Goal: Information Seeking & Learning: Check status

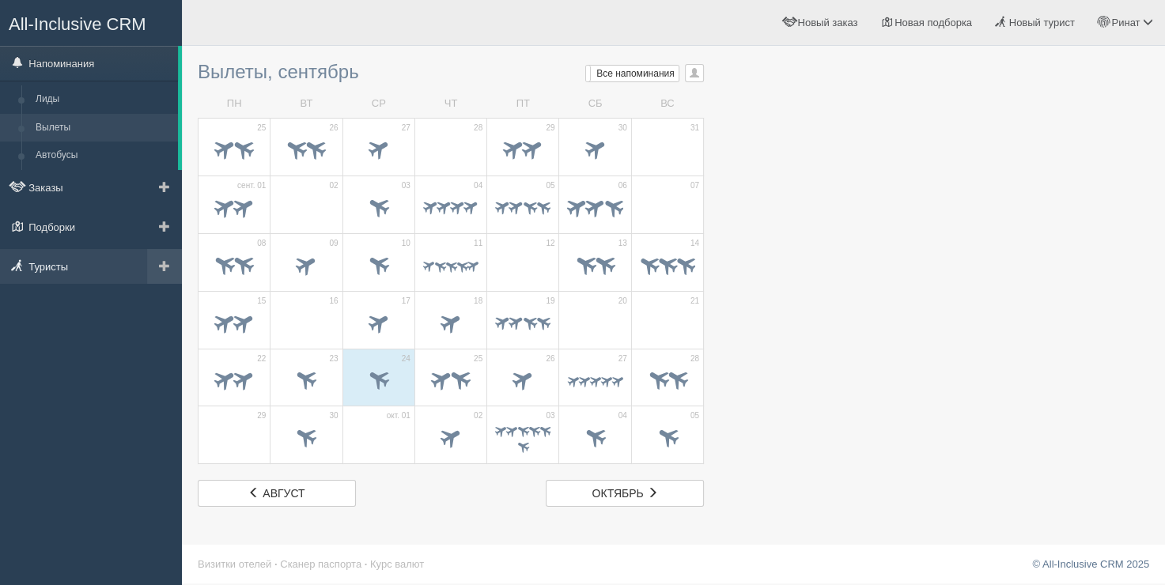
click at [62, 258] on link "Туристы" at bounding box center [91, 266] width 182 height 35
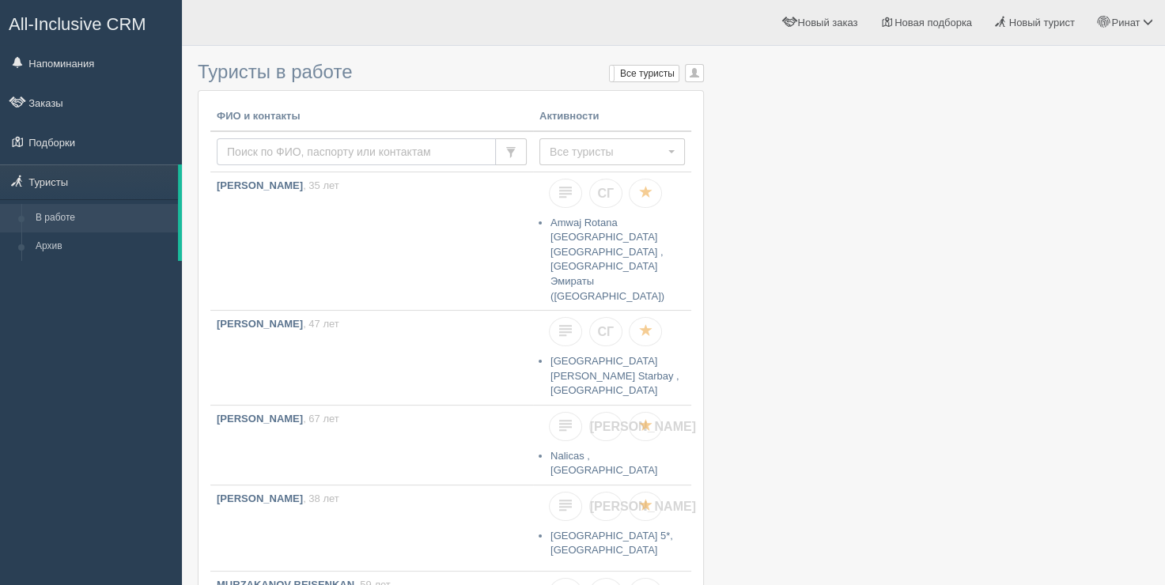
click at [257, 151] on input "text" at bounding box center [356, 151] width 279 height 27
click at [258, 152] on input "text" at bounding box center [356, 151] width 279 height 27
type input "BESKISHKINA LARISSA"
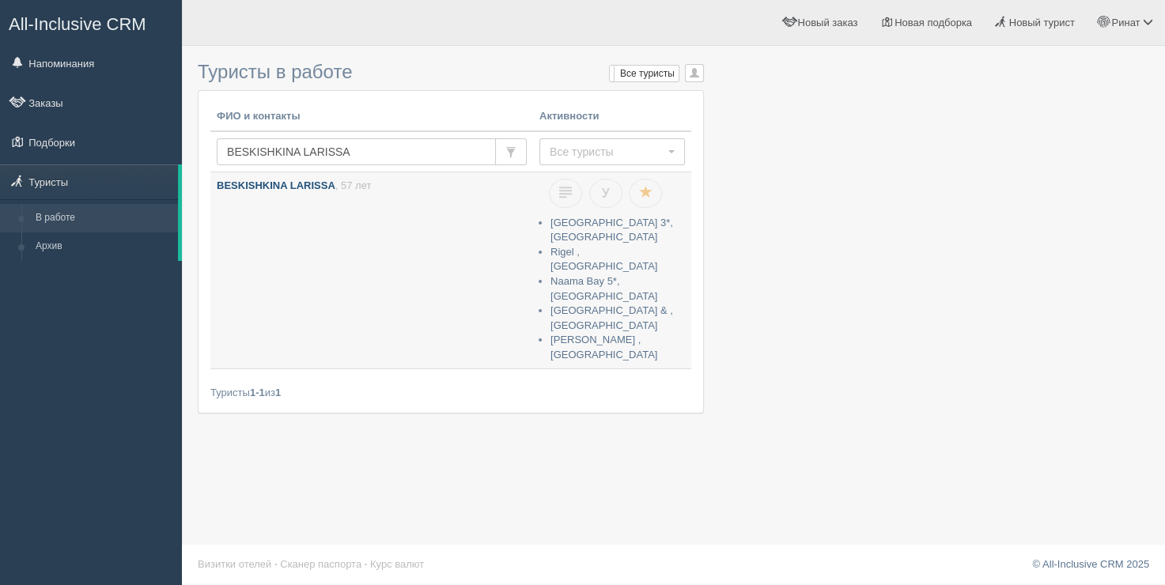
click at [339, 215] on link "BESKISHKINA LARISSA , 57 лет" at bounding box center [371, 251] width 323 height 159
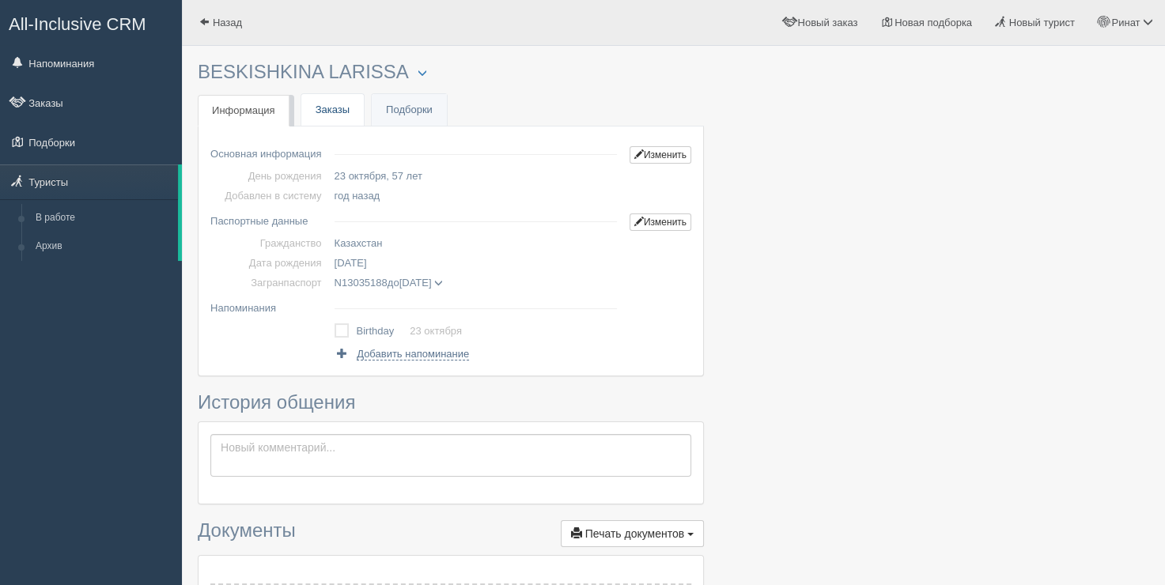
click at [335, 117] on link "Заказы" at bounding box center [332, 110] width 63 height 32
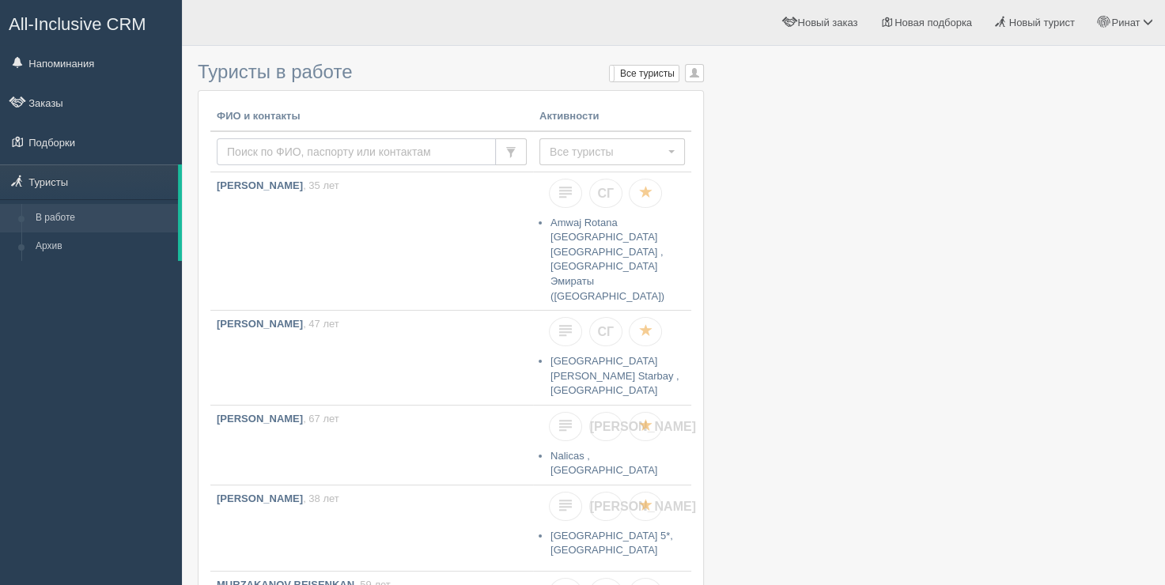
click at [259, 152] on input "text" at bounding box center [356, 151] width 279 height 27
click at [259, 153] on input "text" at bounding box center [356, 151] width 279 height 27
type input "shvechova"
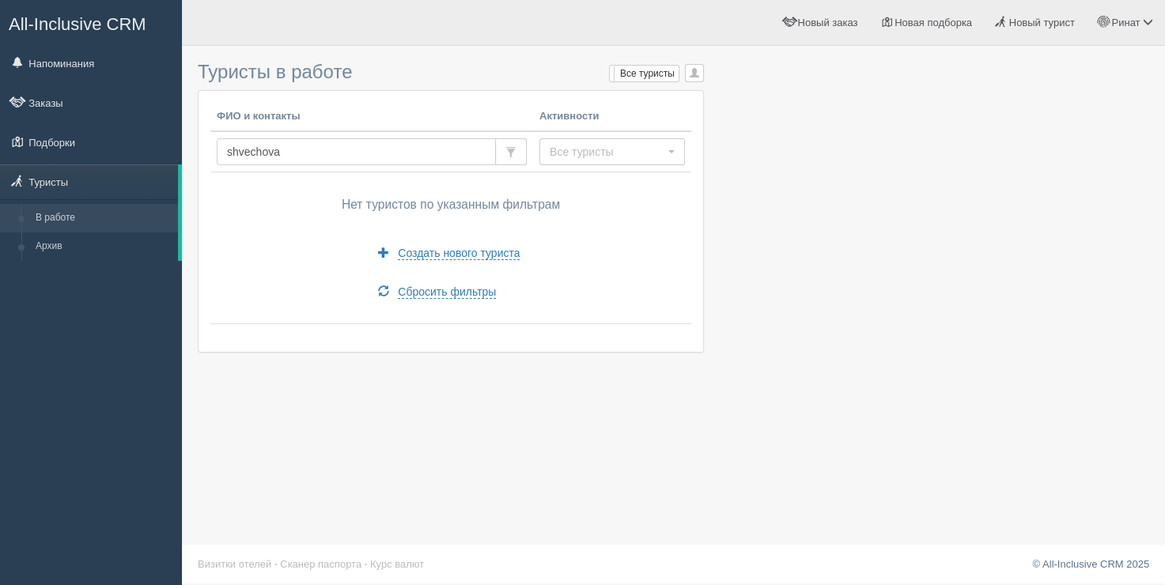
click at [312, 158] on input "shvechova" at bounding box center [356, 151] width 279 height 27
type input "shve"
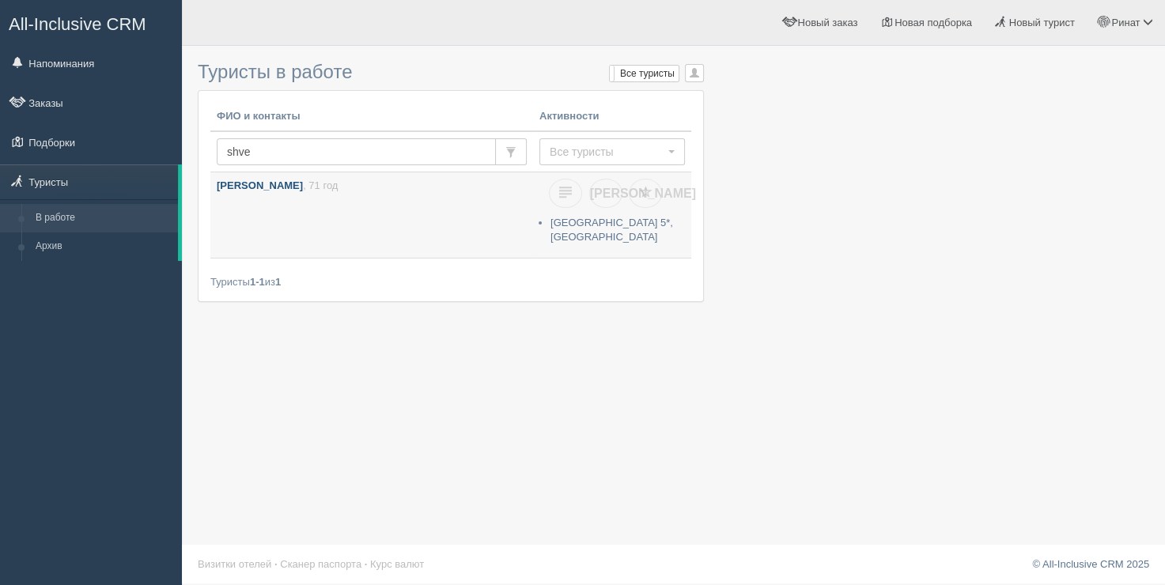
click at [255, 193] on link "[PERSON_NAME] , 71 год" at bounding box center [371, 214] width 323 height 85
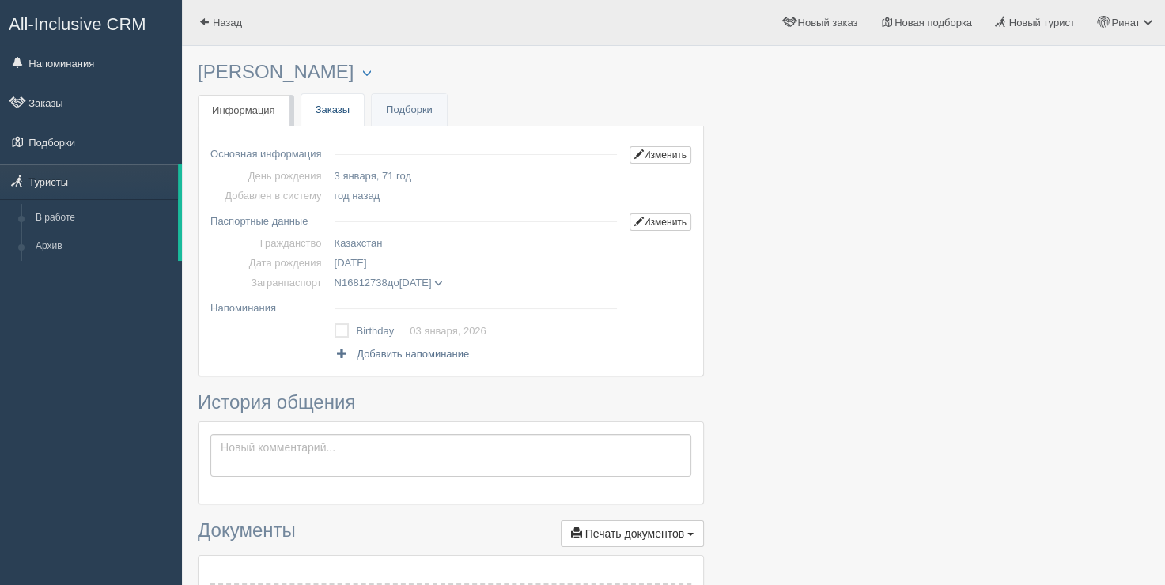
click at [348, 111] on link "Заказы" at bounding box center [332, 110] width 63 height 32
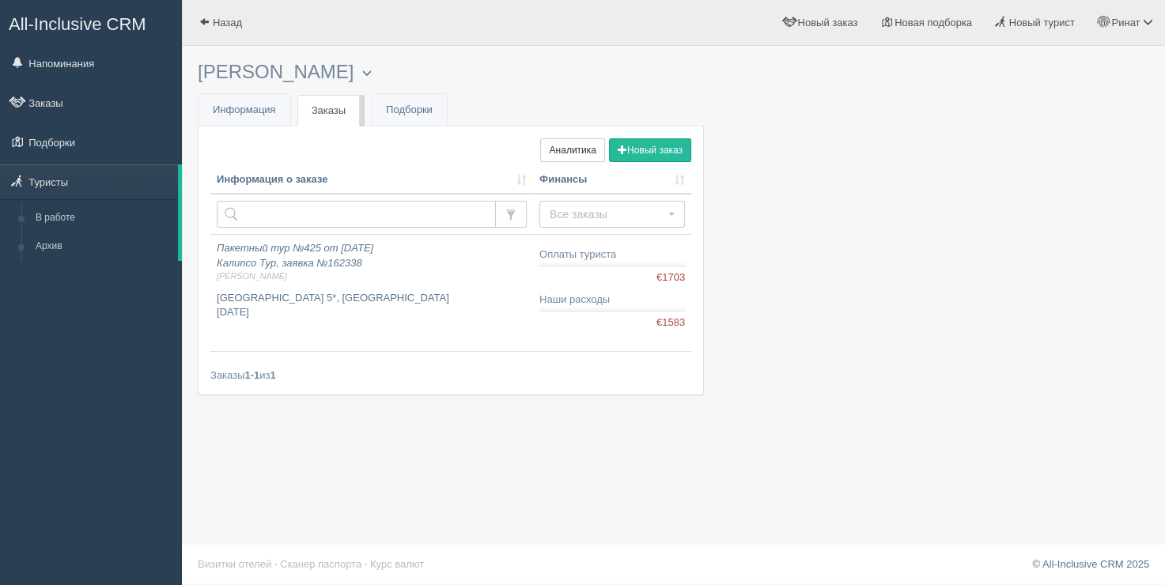
drag, startPoint x: 416, startPoint y: 41, endPoint x: 423, endPoint y: 6, distance: 36.3
click at [422, 19] on div "Назад Ринат Мой профиль Моя аналитика" at bounding box center [673, 23] width 983 height 46
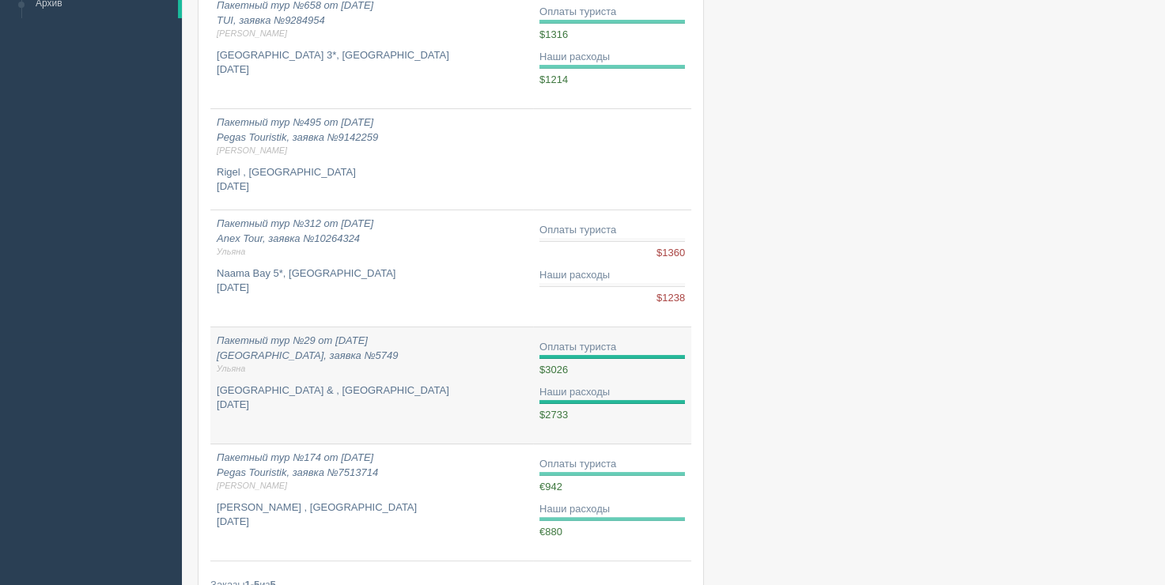
scroll to position [348, 0]
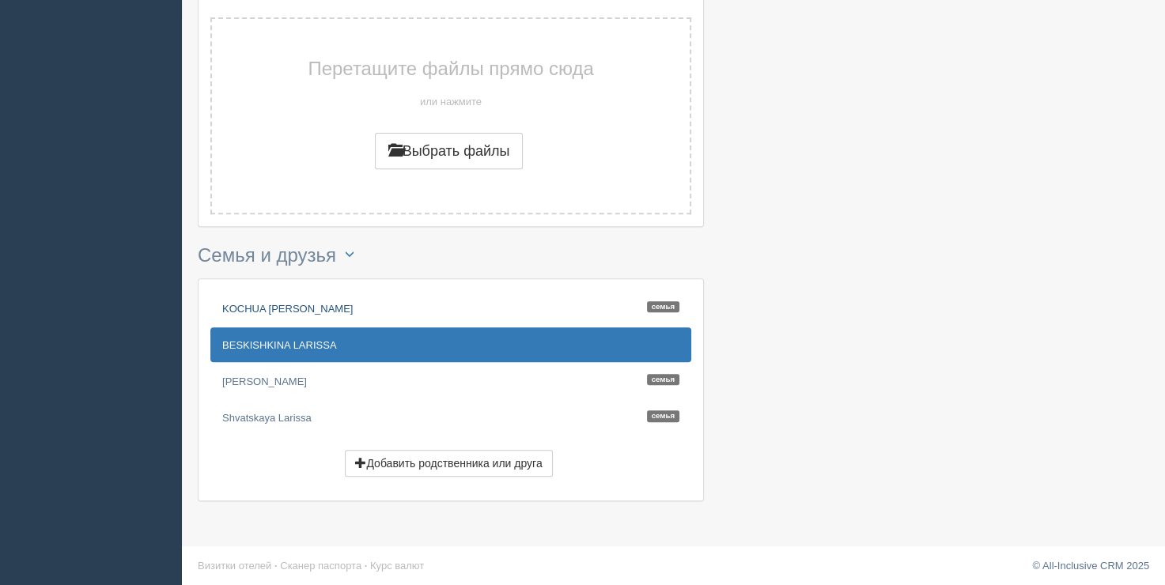
click at [271, 304] on link "KOCHUA [PERSON_NAME]" at bounding box center [450, 308] width 481 height 35
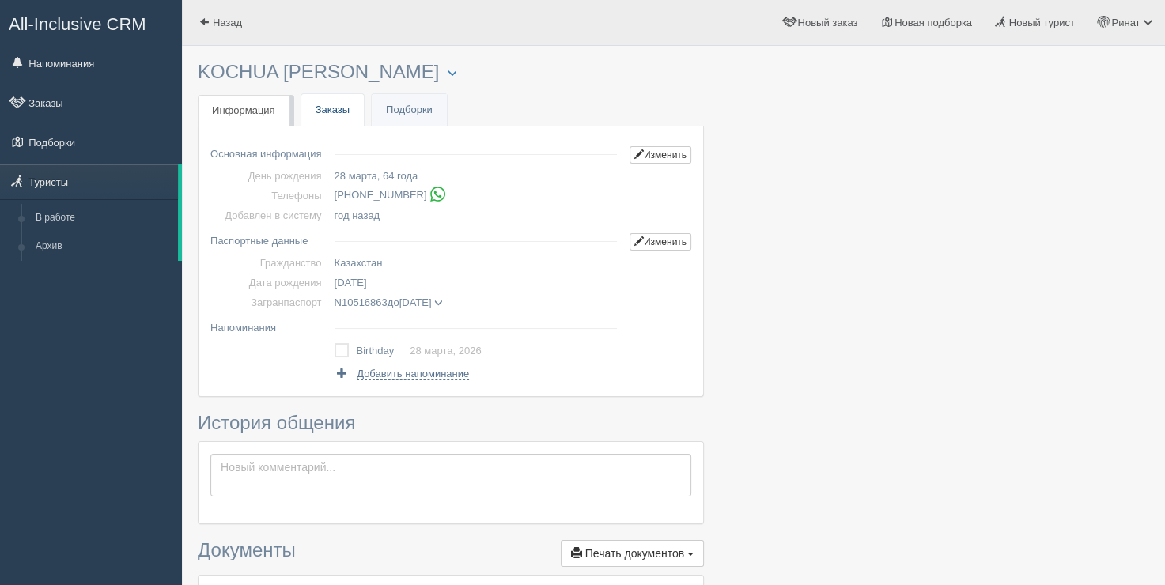
click at [348, 106] on link "Заказы" at bounding box center [332, 110] width 63 height 32
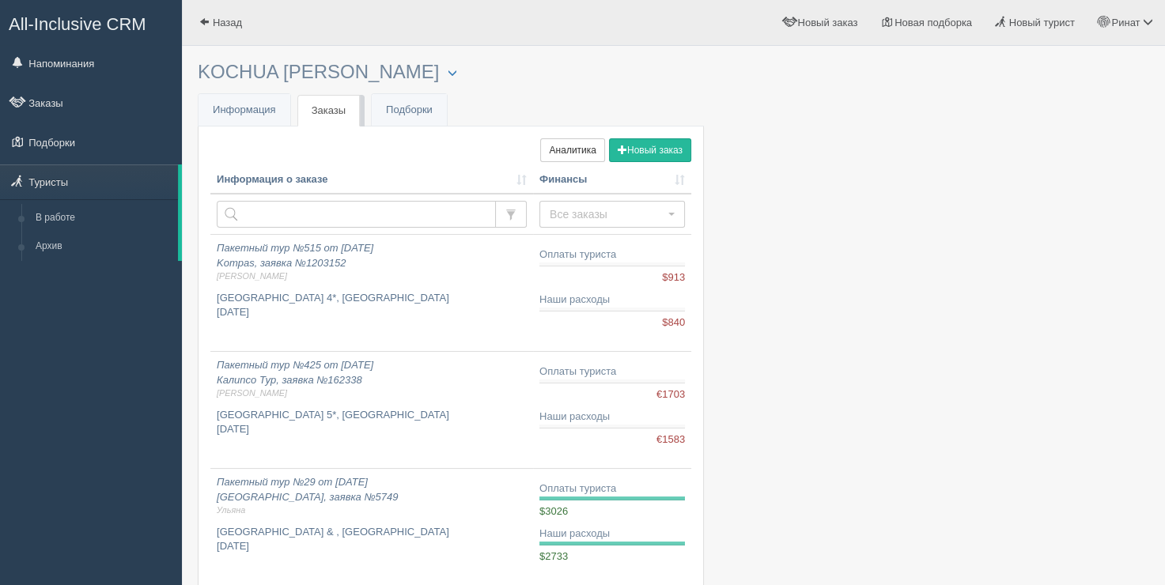
click at [847, 90] on div at bounding box center [674, 467] width 952 height 826
click at [62, 67] on link "Напоминания" at bounding box center [91, 63] width 182 height 35
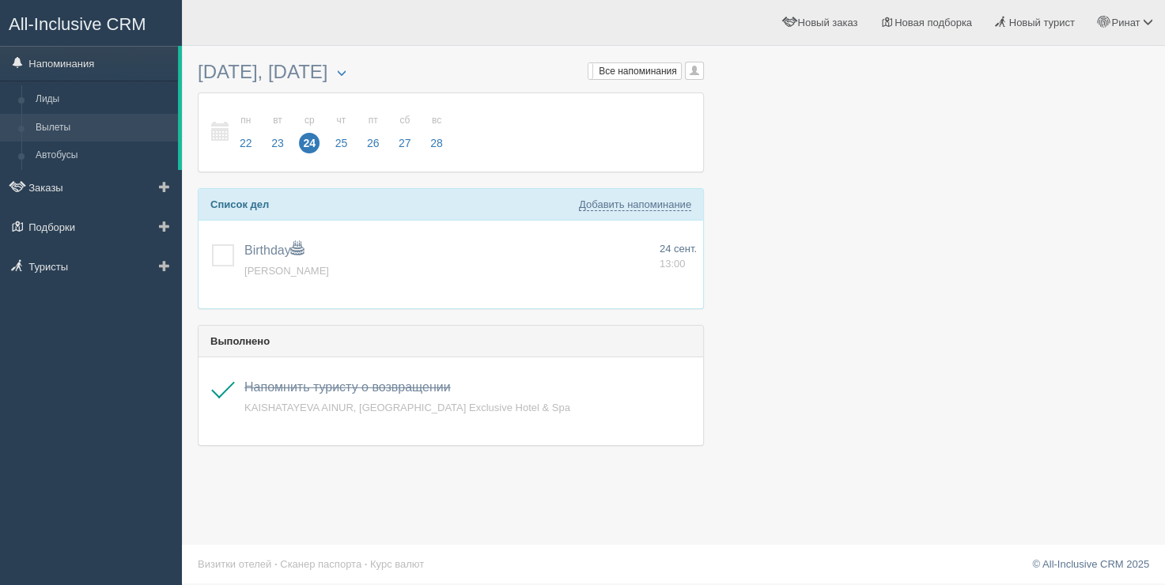
click at [66, 126] on link "Вылеты" at bounding box center [103, 128] width 150 height 28
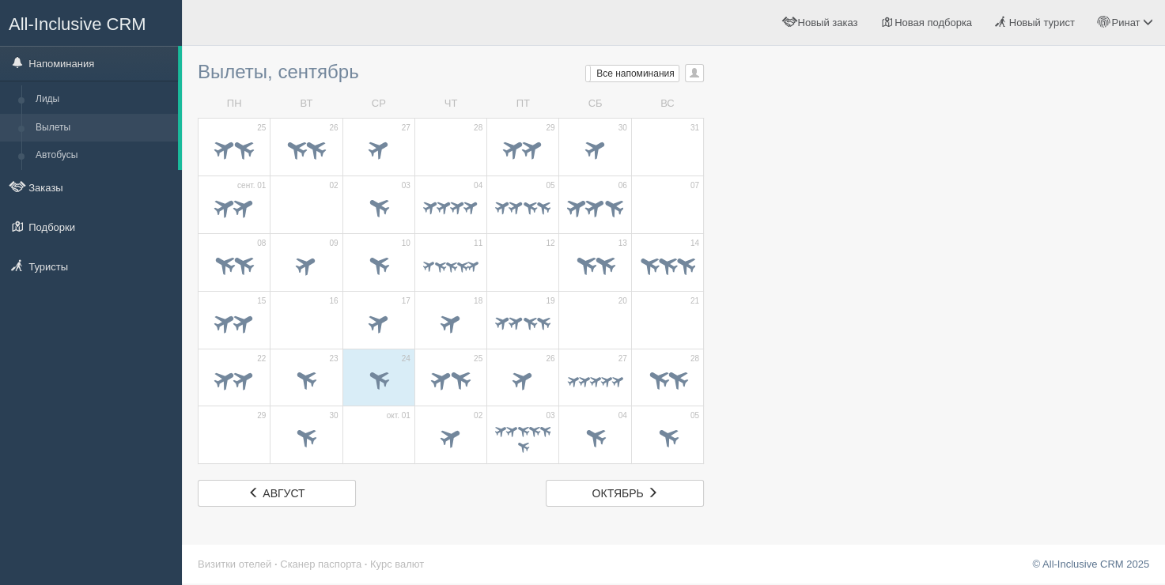
click at [797, 127] on div at bounding box center [674, 280] width 952 height 453
click at [771, 55] on div at bounding box center [674, 280] width 952 height 453
click at [323, 368] on span at bounding box center [305, 381] width 55 height 27
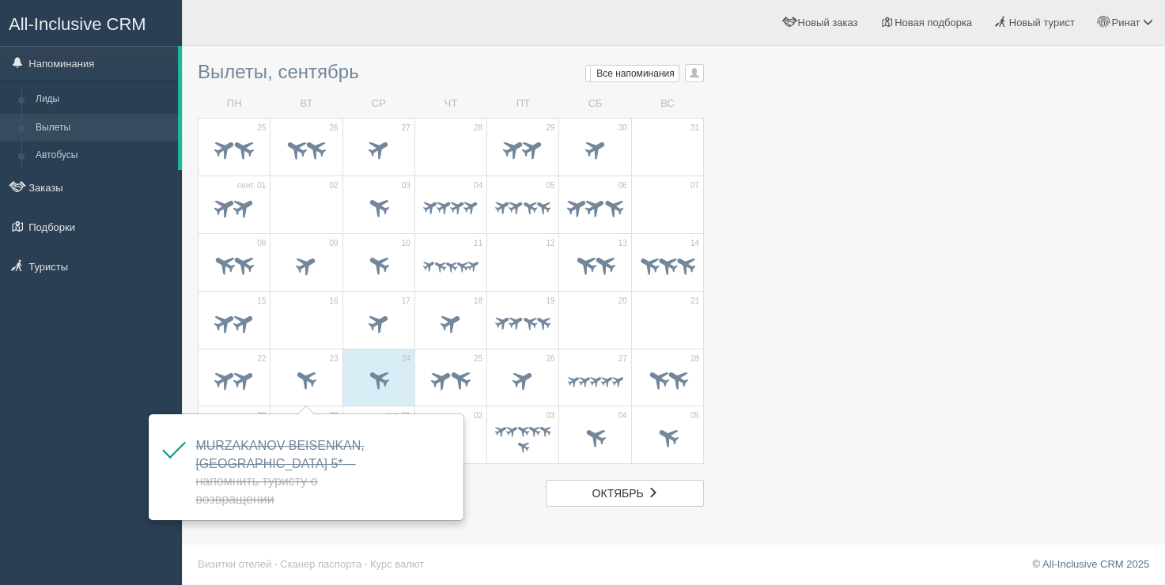
click at [350, 97] on td "СР" at bounding box center [379, 104] width 72 height 28
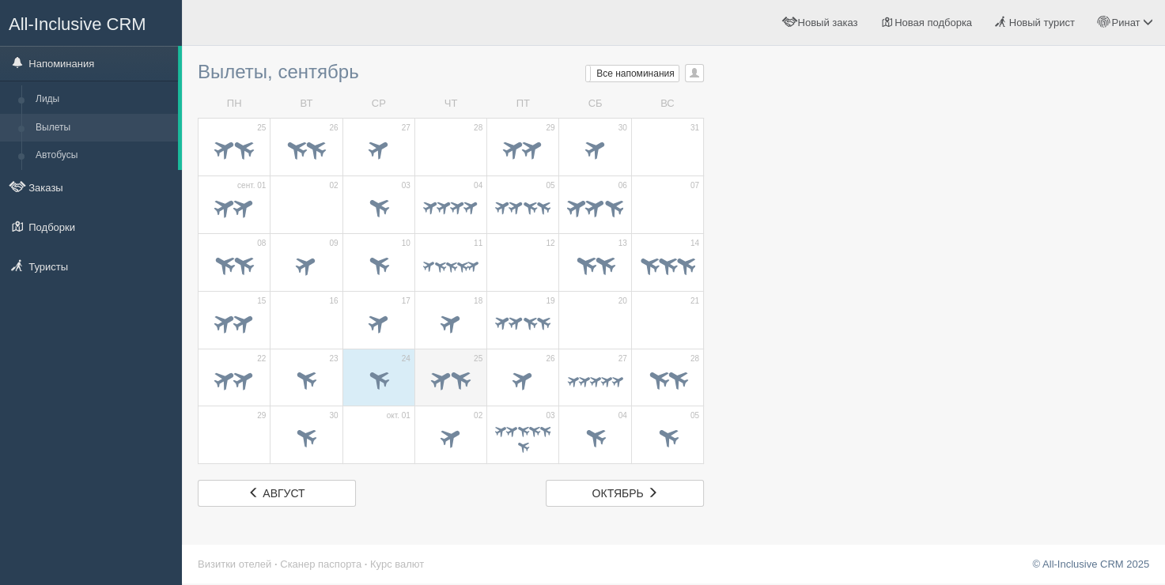
click at [472, 379] on span at bounding box center [461, 379] width 26 height 26
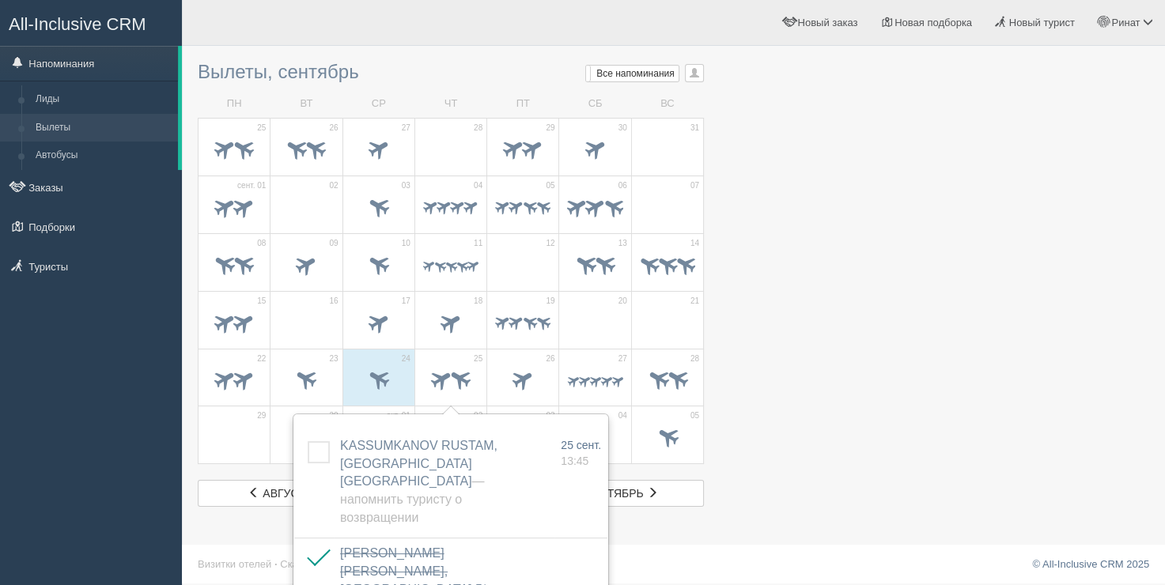
click at [895, 198] on div at bounding box center [674, 280] width 952 height 453
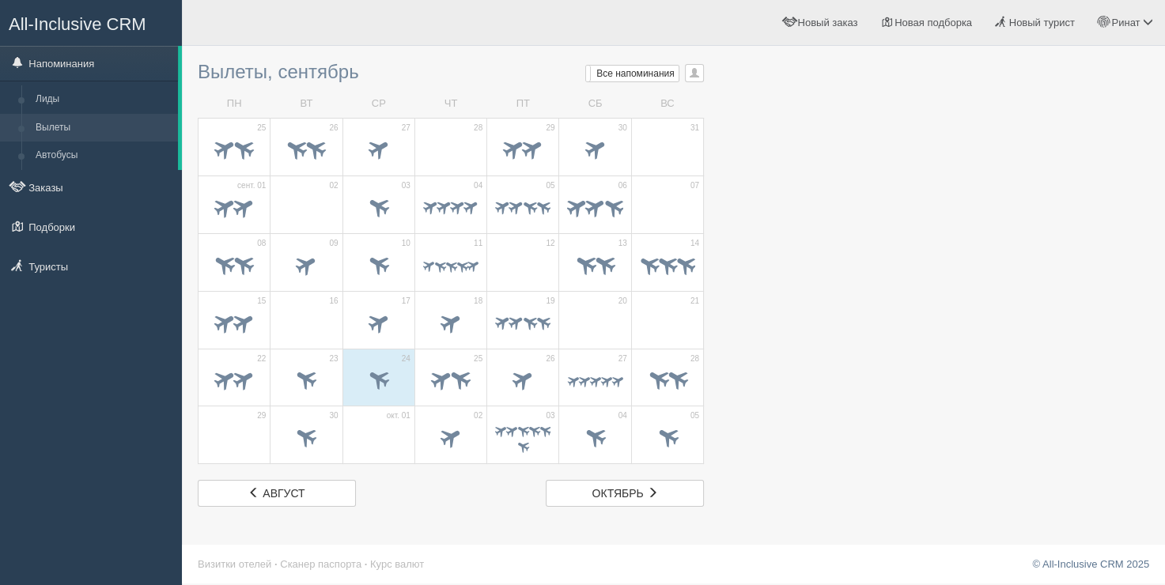
click at [339, 93] on td "ВТ" at bounding box center [307, 104] width 72 height 28
